Goal: Find specific page/section: Find specific page/section

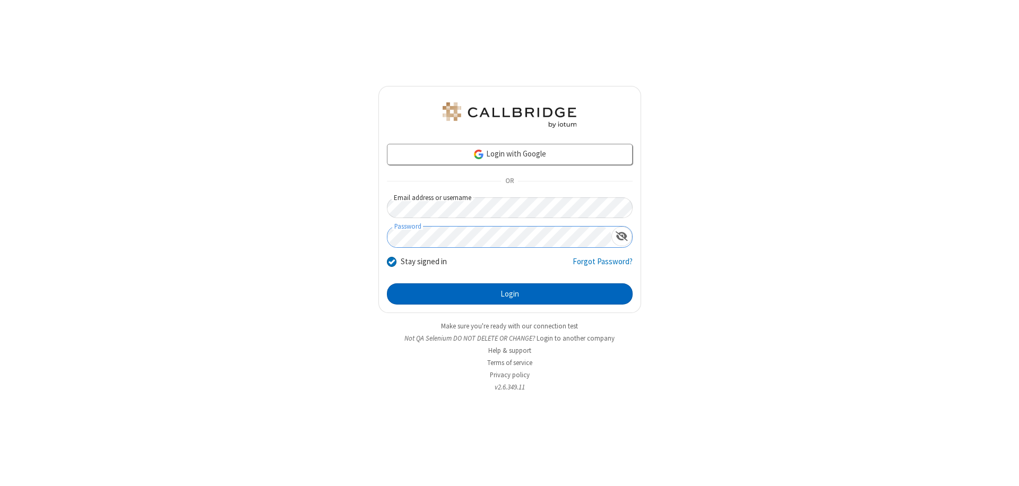
click at [509, 294] on button "Login" at bounding box center [510, 293] width 246 height 21
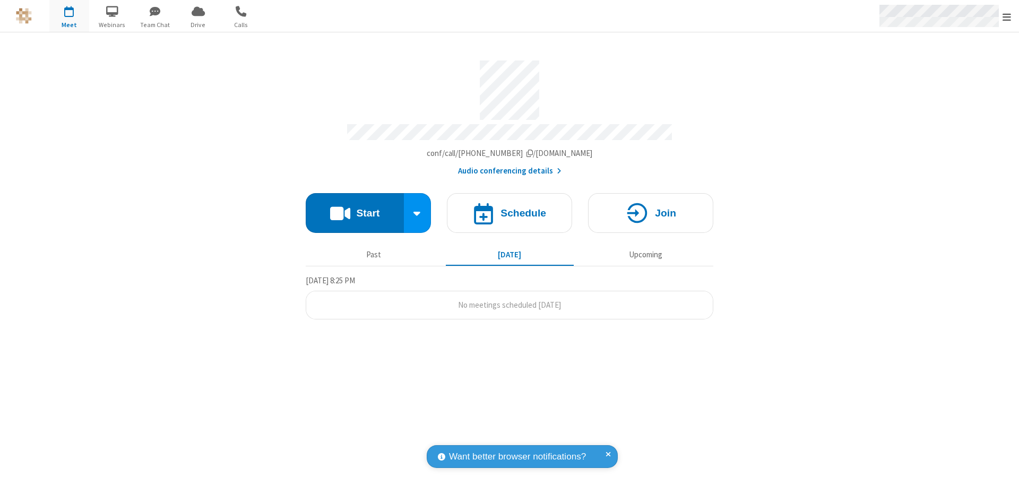
click at [1007, 16] on span "Open menu" at bounding box center [1006, 17] width 8 height 11
click at [198, 24] on span "Drive" at bounding box center [198, 25] width 40 height 10
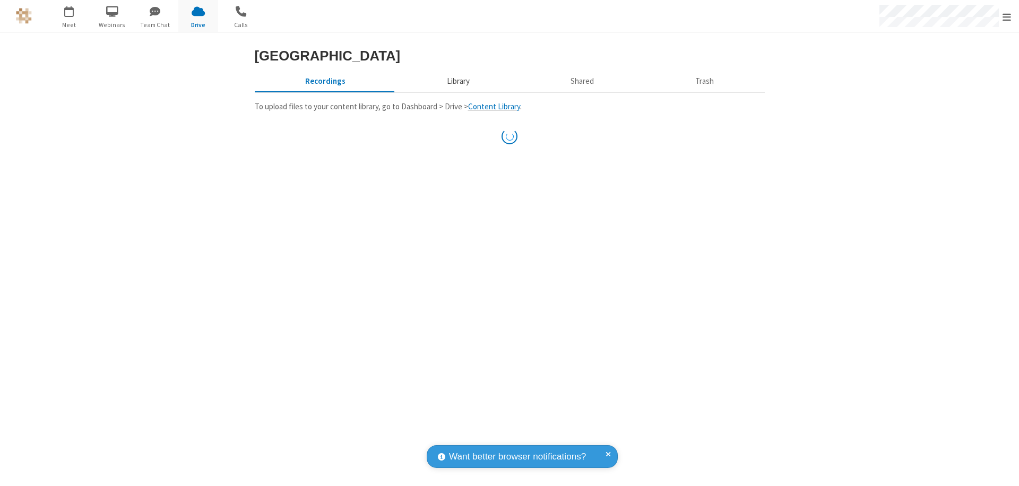
click at [456, 91] on button "Library" at bounding box center [458, 81] width 124 height 20
